Goal: Task Accomplishment & Management: Manage account settings

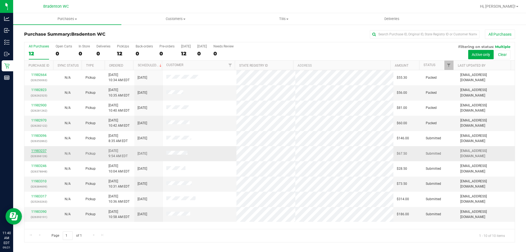
click at [37, 149] on link "11983237" at bounding box center [38, 151] width 15 height 4
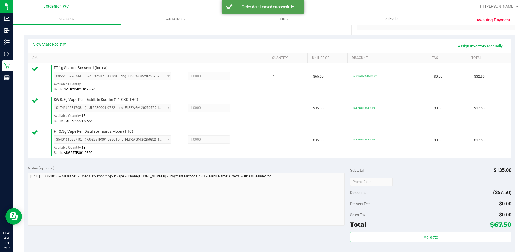
scroll to position [125, 0]
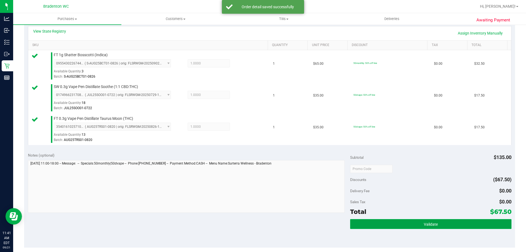
click at [405, 227] on button "Validate" at bounding box center [430, 224] width 161 height 10
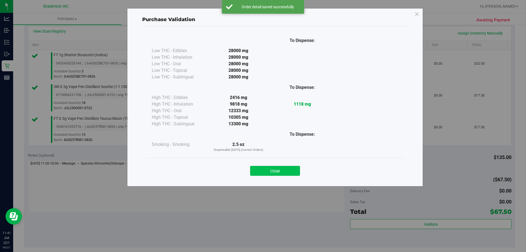
click at [280, 174] on button "Close" at bounding box center [275, 171] width 50 height 10
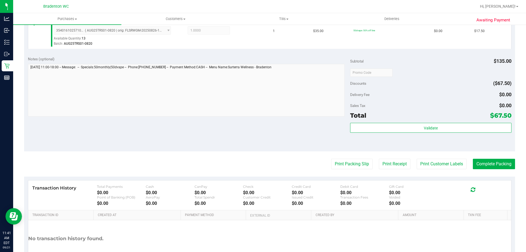
scroll to position [223, 0]
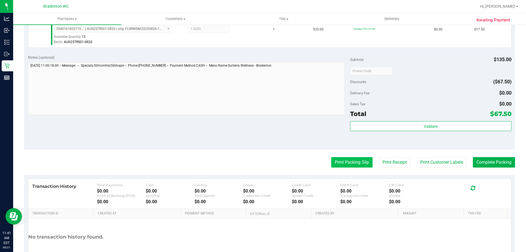
click at [338, 159] on button "Print Packing Slip" at bounding box center [351, 162] width 41 height 10
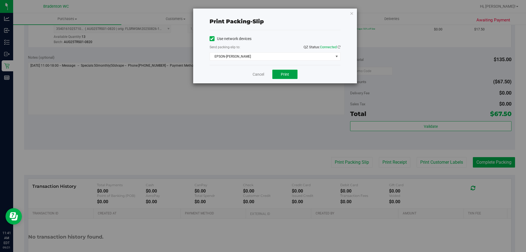
click at [289, 74] on button "Print" at bounding box center [284, 74] width 25 height 9
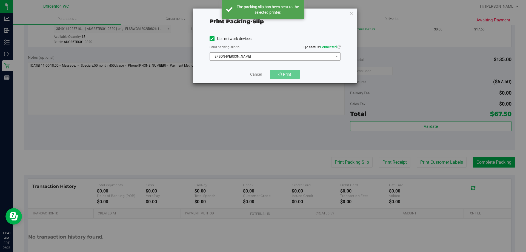
click at [274, 54] on span "EPSON-HUBIE-BERTIE" at bounding box center [271, 57] width 123 height 8
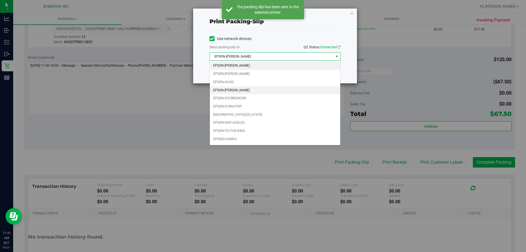
click at [256, 91] on li "EPSON-HUMBERTO-LEON" at bounding box center [275, 90] width 130 height 8
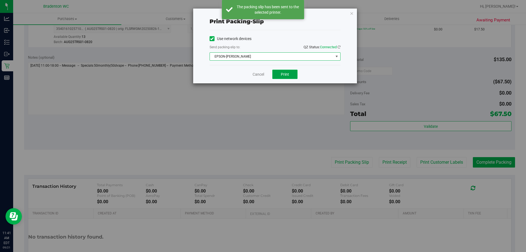
click at [287, 73] on span "Print" at bounding box center [285, 74] width 8 height 4
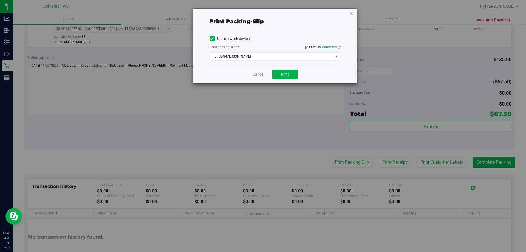
click at [352, 12] on icon "button" at bounding box center [352, 13] width 4 height 7
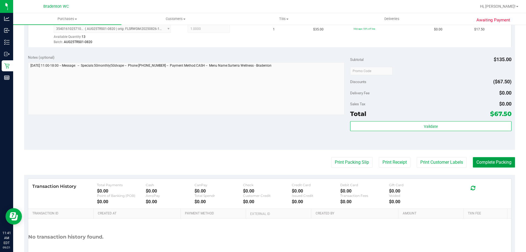
click at [499, 165] on button "Complete Packing" at bounding box center [494, 162] width 42 height 10
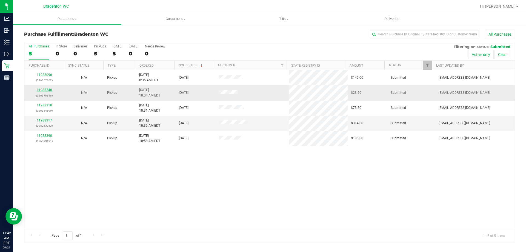
click at [46, 89] on link "11983246" at bounding box center [44, 90] width 15 height 4
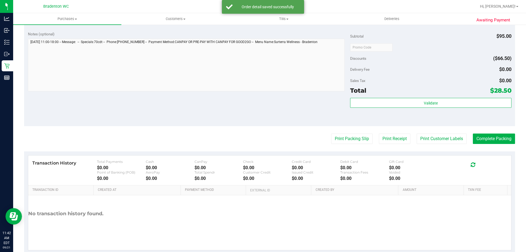
scroll to position [186, 0]
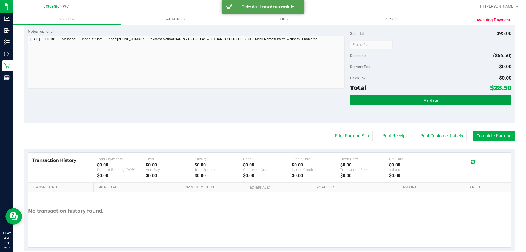
click at [425, 105] on button "Validate" at bounding box center [430, 100] width 161 height 10
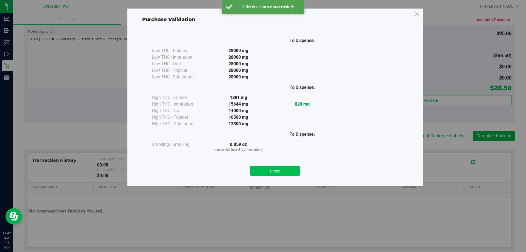
click at [283, 172] on button "Close" at bounding box center [275, 171] width 50 height 10
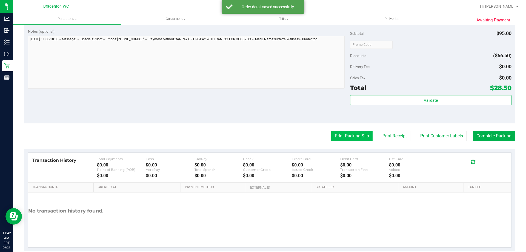
click at [342, 136] on button "Print Packing Slip" at bounding box center [351, 136] width 41 height 10
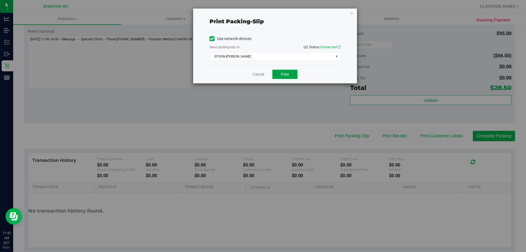
click at [281, 72] on span "Print" at bounding box center [285, 74] width 8 height 4
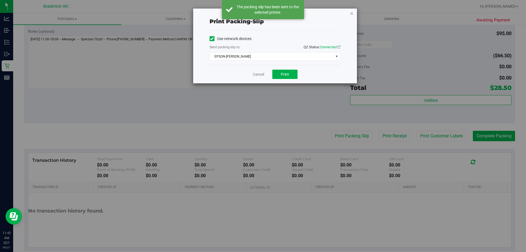
click at [351, 13] on icon "button" at bounding box center [352, 13] width 4 height 7
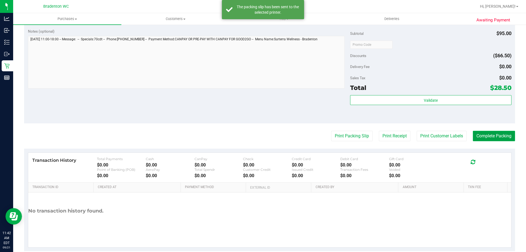
click at [492, 137] on button "Complete Packing" at bounding box center [494, 136] width 42 height 10
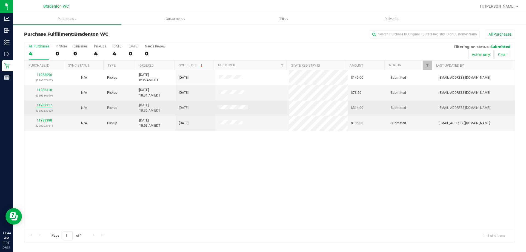
click at [42, 105] on link "11983317" at bounding box center [44, 105] width 15 height 4
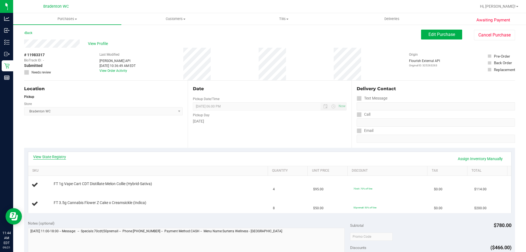
click at [47, 157] on link "View State Registry" at bounding box center [49, 156] width 33 height 5
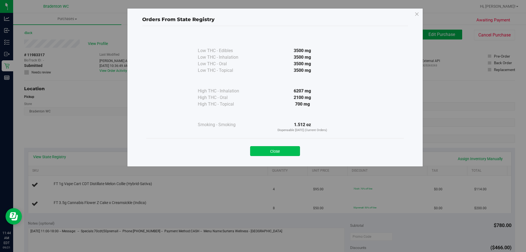
click at [264, 147] on button "Close" at bounding box center [275, 151] width 50 height 10
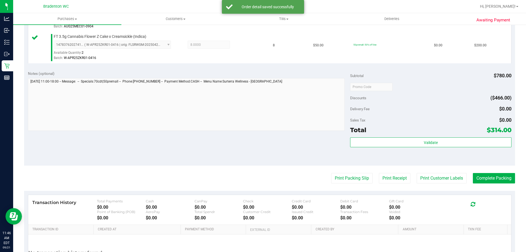
scroll to position [176, 0]
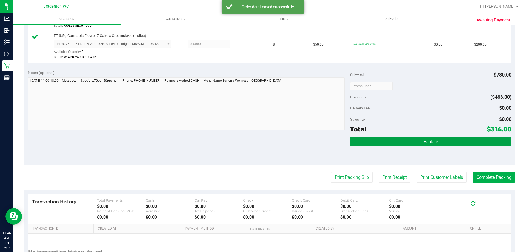
click at [404, 140] on button "Validate" at bounding box center [430, 141] width 161 height 10
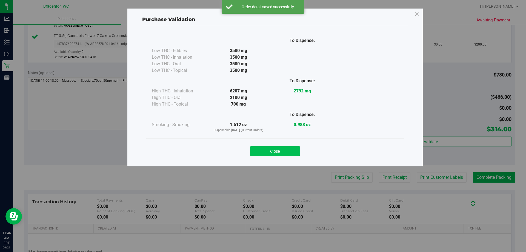
click at [279, 149] on button "Close" at bounding box center [275, 151] width 50 height 10
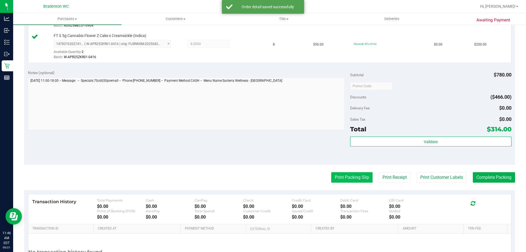
click at [345, 177] on button "Print Packing Slip" at bounding box center [351, 177] width 41 height 10
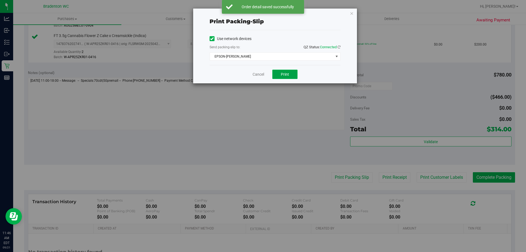
click at [286, 74] on span "Print" at bounding box center [285, 74] width 8 height 4
click at [351, 13] on icon "button" at bounding box center [352, 13] width 4 height 7
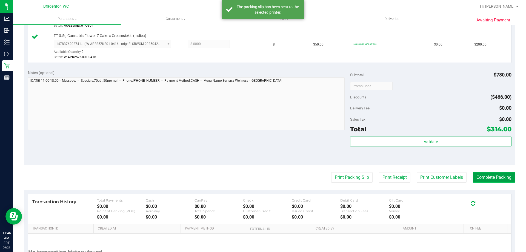
click at [496, 174] on button "Complete Packing" at bounding box center [494, 177] width 42 height 10
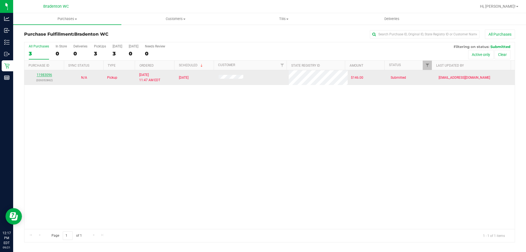
click at [42, 74] on link "11983096" at bounding box center [44, 75] width 15 height 4
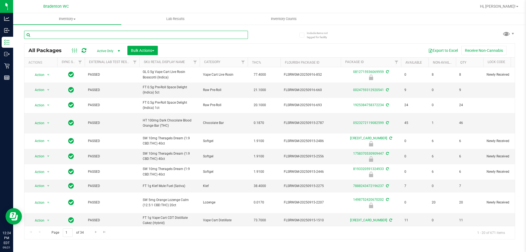
click at [73, 34] on input "text" at bounding box center [136, 35] width 224 height 8
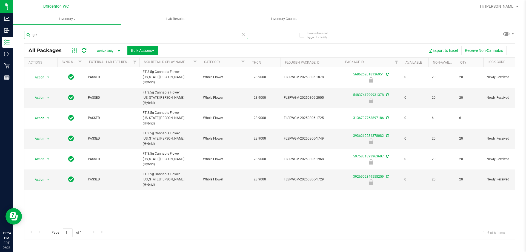
type input "grz"
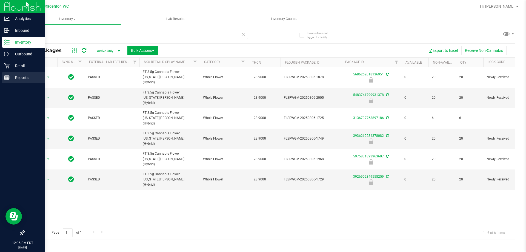
click at [19, 78] on p "Reports" at bounding box center [26, 77] width 33 height 7
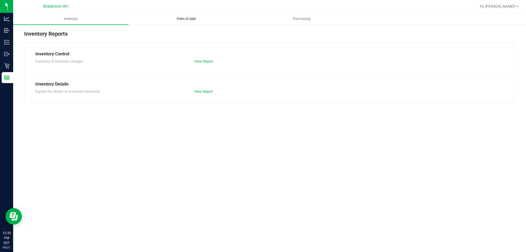
click at [179, 18] on span "Point of Sale" at bounding box center [186, 18] width 34 height 5
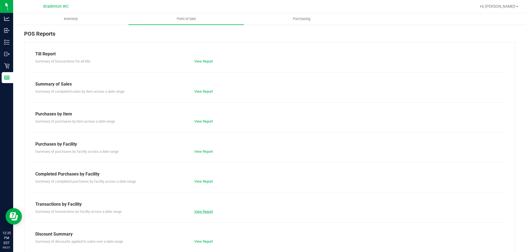
click at [204, 212] on link "View Report" at bounding box center [203, 211] width 19 height 4
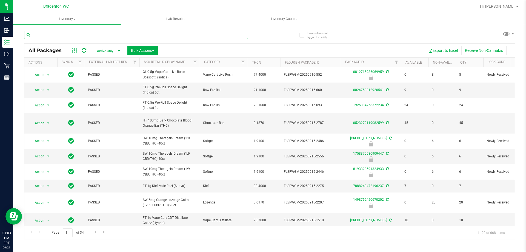
click at [70, 34] on input "text" at bounding box center [136, 35] width 224 height 8
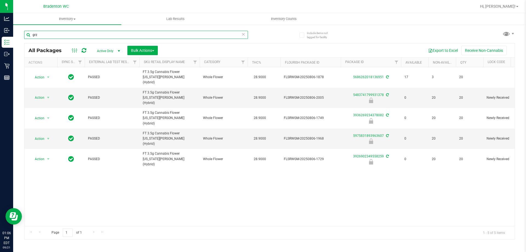
type input "grz"
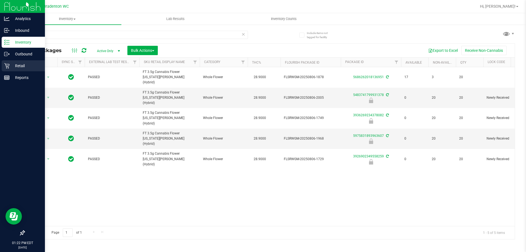
click at [27, 68] on p "Retail" at bounding box center [26, 65] width 33 height 7
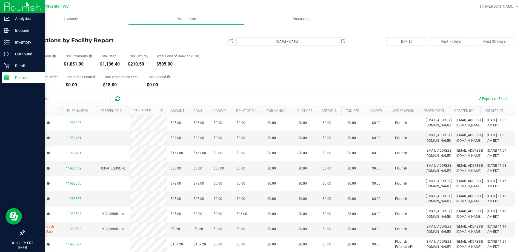
click at [25, 80] on p "Reports" at bounding box center [26, 77] width 33 height 7
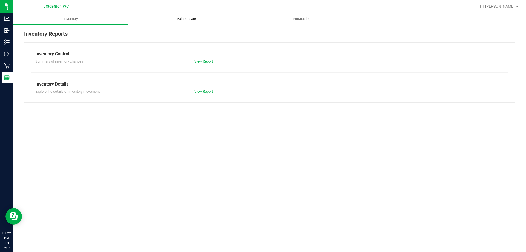
click at [189, 19] on span "Point of Sale" at bounding box center [186, 18] width 34 height 5
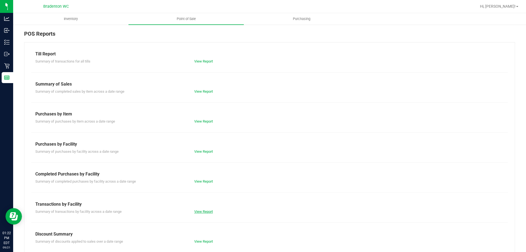
click at [202, 210] on link "View Report" at bounding box center [203, 211] width 19 height 4
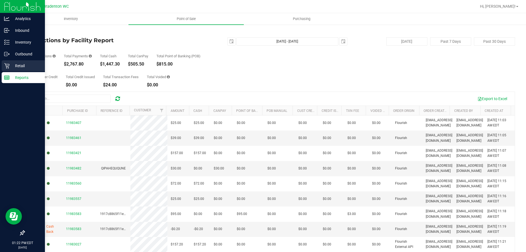
click at [27, 66] on p "Retail" at bounding box center [26, 65] width 33 height 7
